Goal: Task Accomplishment & Management: Use online tool/utility

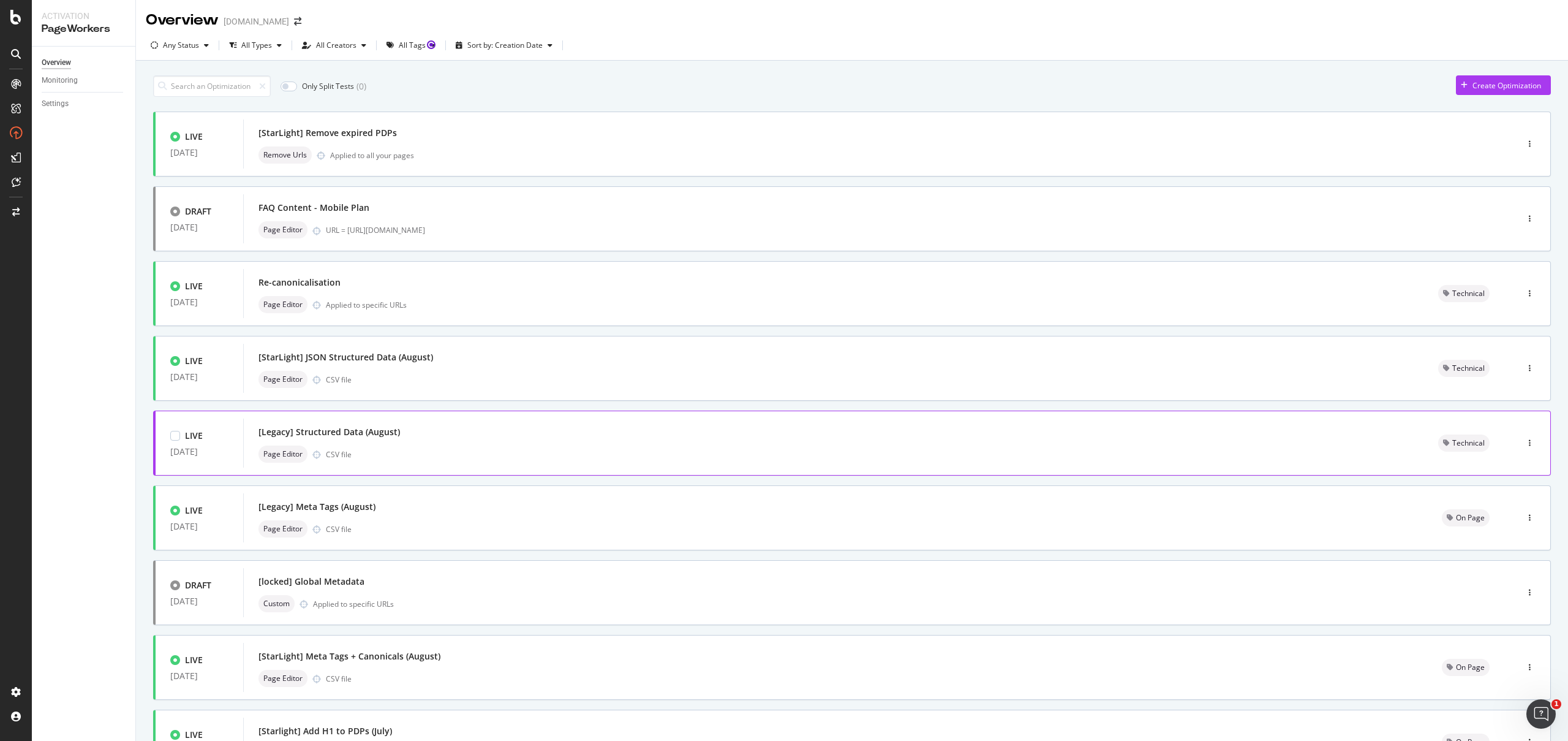
scroll to position [30, 0]
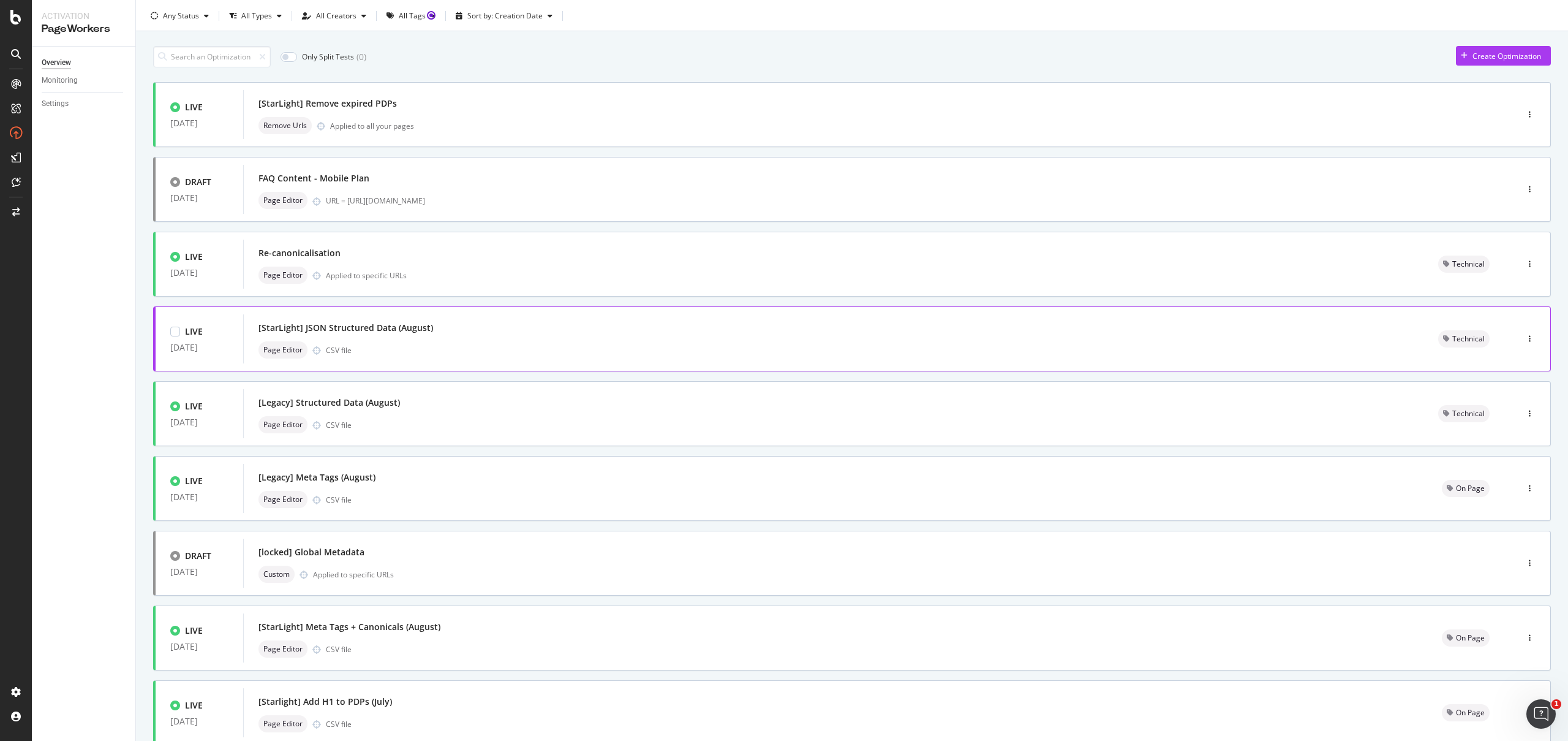
click at [442, 352] on div "Page Editor CSV file" at bounding box center [833, 349] width 1150 height 17
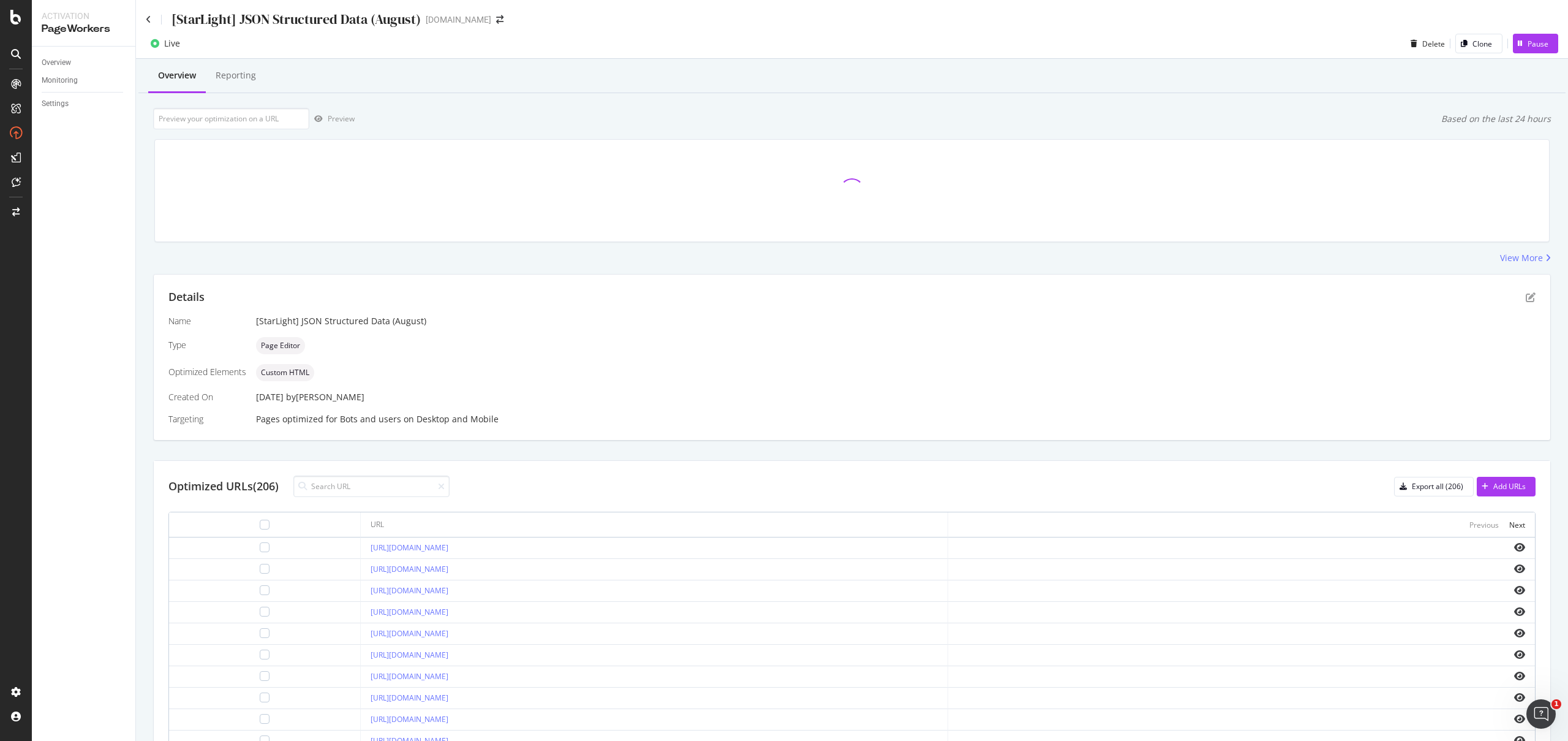
click at [376, 497] on div "Optimized URLs (206) Export all (206) Add URLs URL Previous Next [URL][DOMAIN_N…" at bounding box center [851, 667] width 1396 height 414
click at [380, 489] on input at bounding box center [371, 487] width 156 height 21
paste input "[URL][DOMAIN_NAME]"
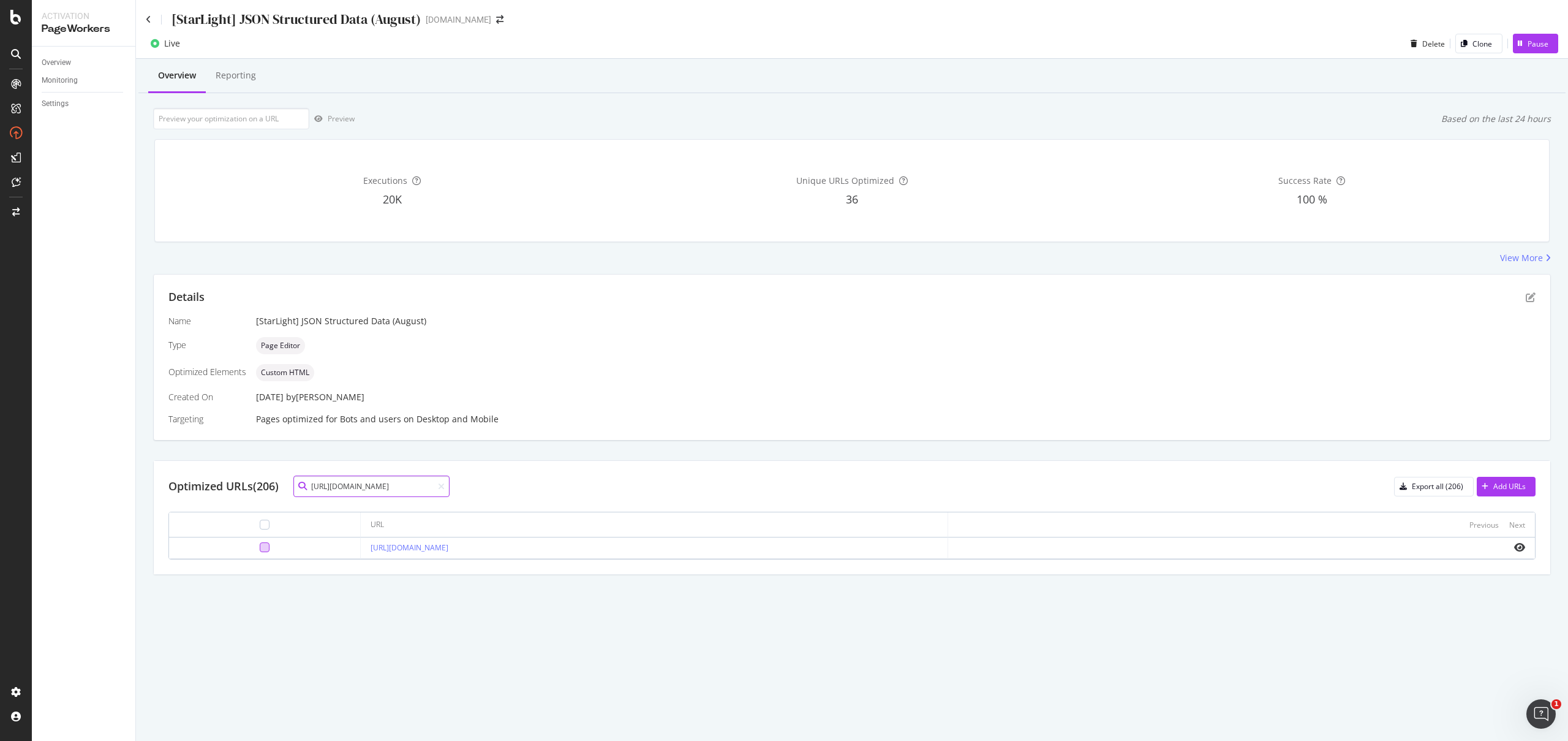
type input "[URL][DOMAIN_NAME]"
click at [259, 547] on div at bounding box center [264, 547] width 10 height 10
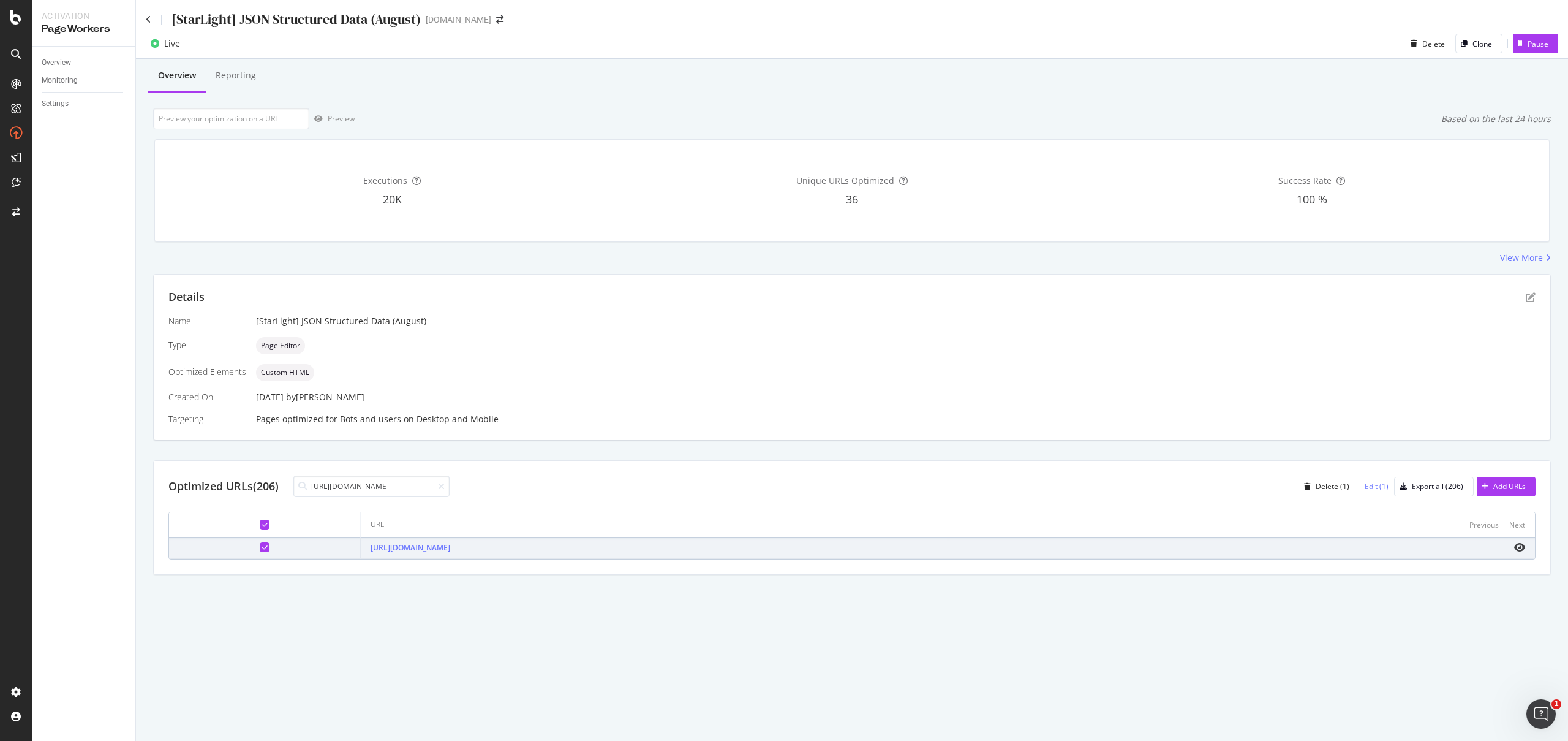
click at [1371, 484] on div "Edit (1)" at bounding box center [1376, 486] width 24 height 11
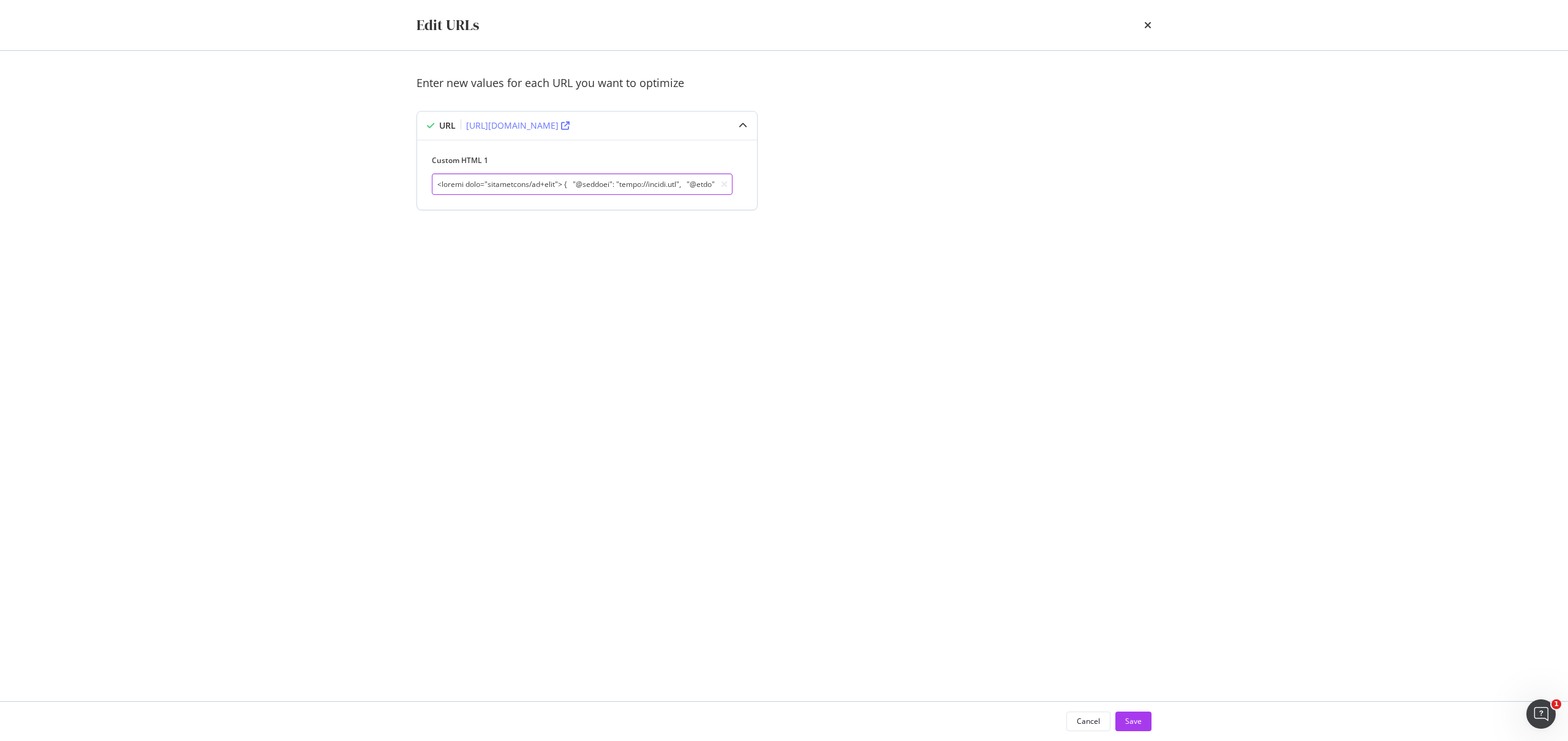
click at [511, 188] on input "modal" at bounding box center [582, 184] width 301 height 21
paste input "graph": [ { "@type": "FAQPage", "mainEntity": [ { "@type": "Question", "name": …"
type input "<script type="application/ld+json"> { "@context": "https://schema.org", "@graph…"
click at [987, 543] on div "Enter new values for each URL you want to optimize URL https://consumer.starhub…" at bounding box center [784, 376] width 735 height 601
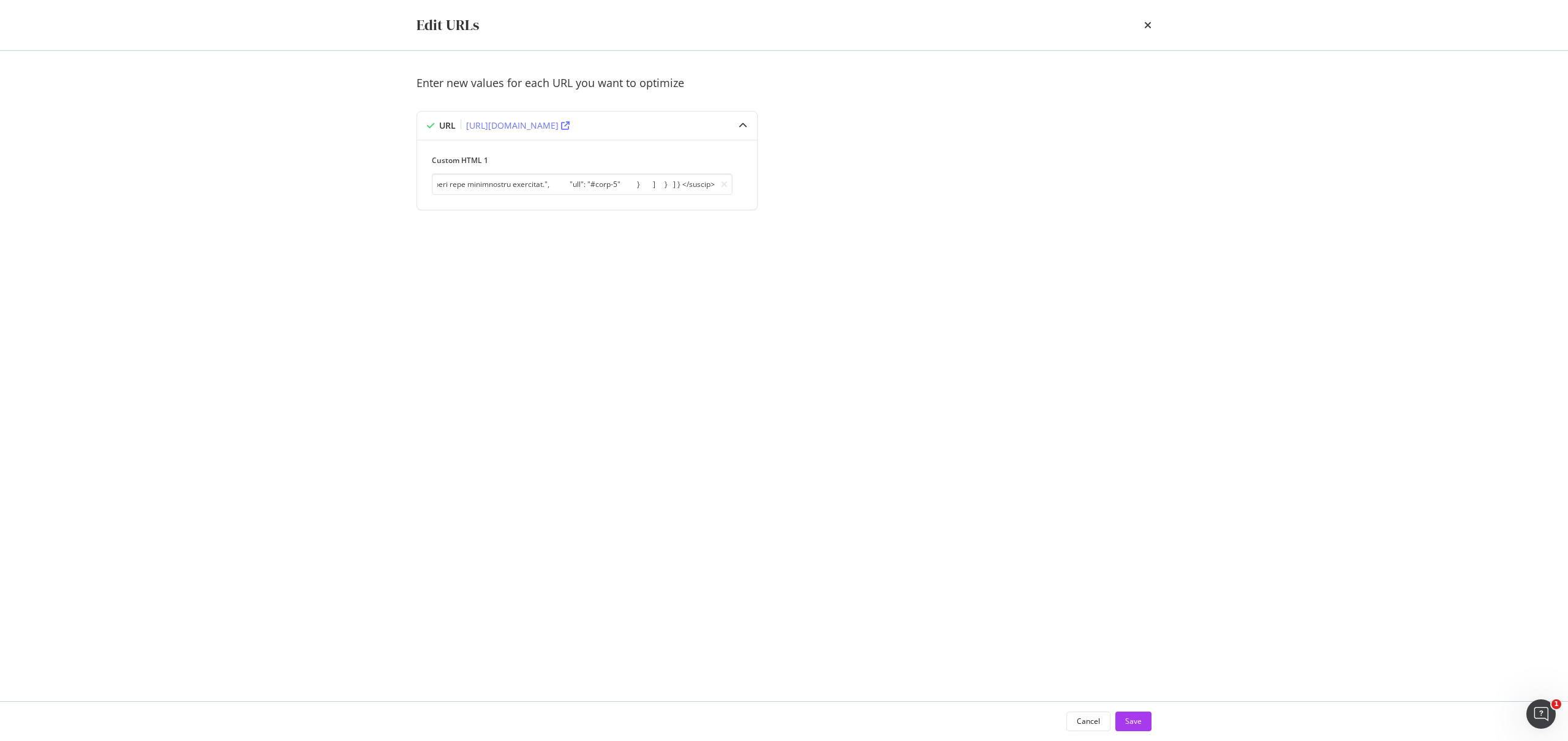
scroll to position [0, 0]
click at [1145, 729] on button "Save" at bounding box center [1134, 721] width 36 height 20
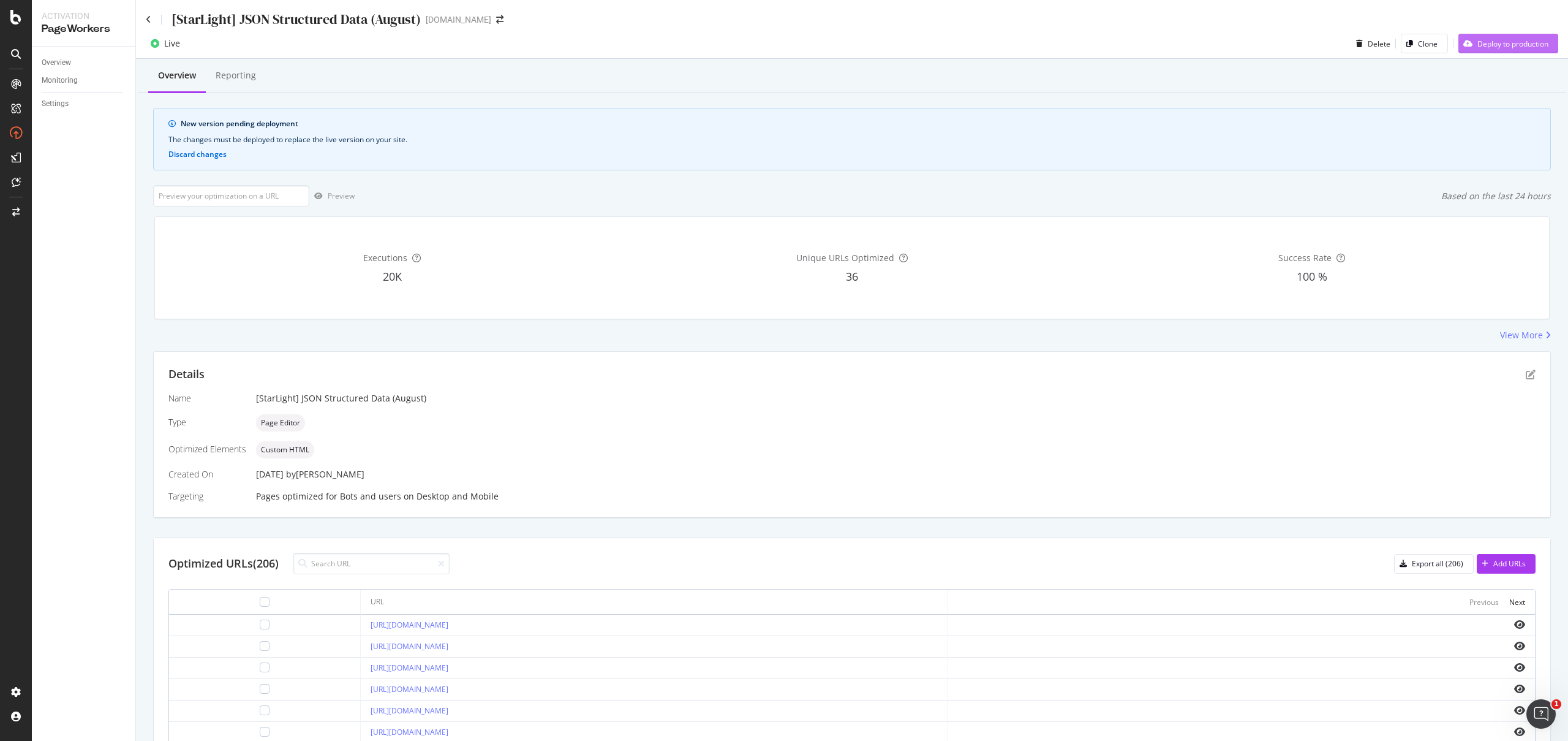
click at [1479, 45] on div "Deploy to production" at bounding box center [1513, 44] width 71 height 11
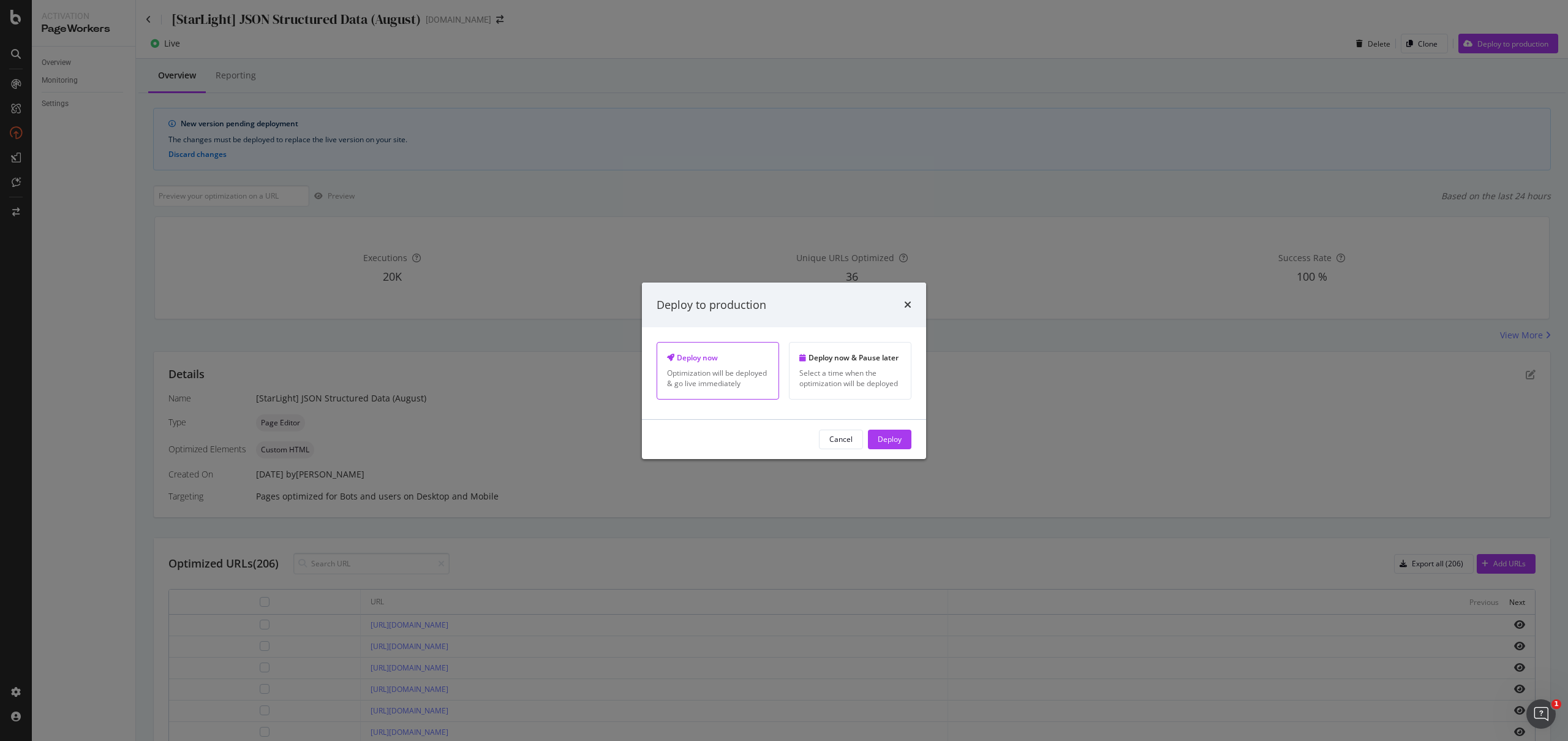
drag, startPoint x: 888, startPoint y: 444, endPoint x: 855, endPoint y: 397, distance: 57.4
click at [888, 444] on div "Deploy" at bounding box center [889, 439] width 24 height 18
